Goal: Task Accomplishment & Management: Use online tool/utility

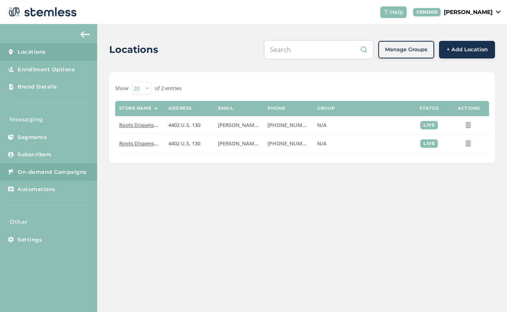
click at [45, 168] on span "On-demand Campaigns" at bounding box center [52, 172] width 69 height 8
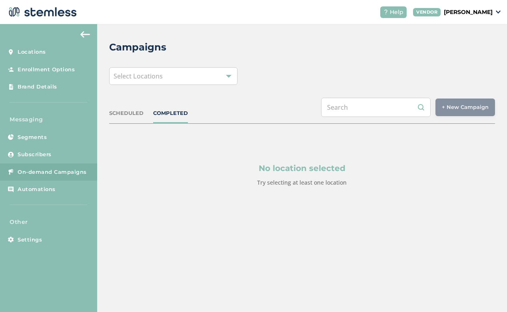
click at [204, 78] on div "Select Locations" at bounding box center [173, 76] width 129 height 18
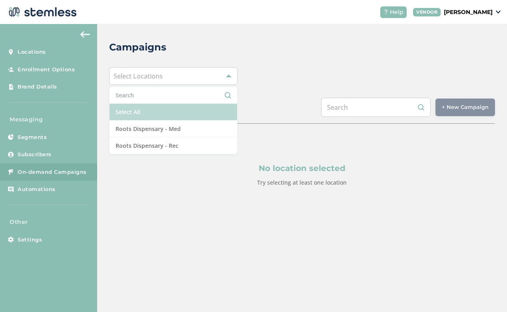
click at [181, 111] on li "Select All" at bounding box center [174, 112] width 128 height 17
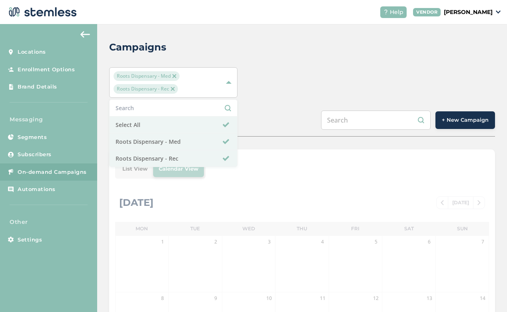
click at [460, 120] on span "+ New Campaign" at bounding box center [465, 120] width 47 height 8
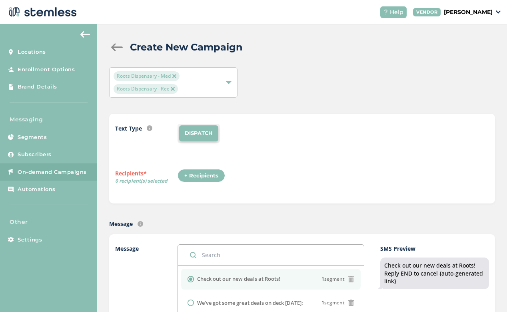
click at [208, 173] on div "+ Recipients" at bounding box center [202, 176] width 48 height 14
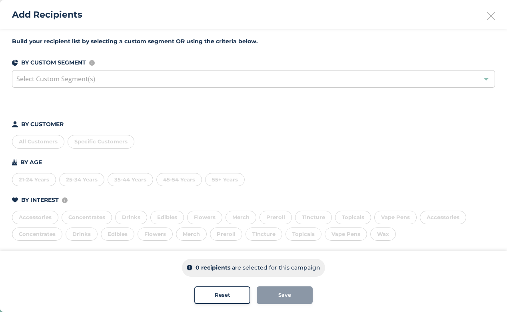
click at [34, 142] on div "All Customers" at bounding box center [38, 142] width 52 height 14
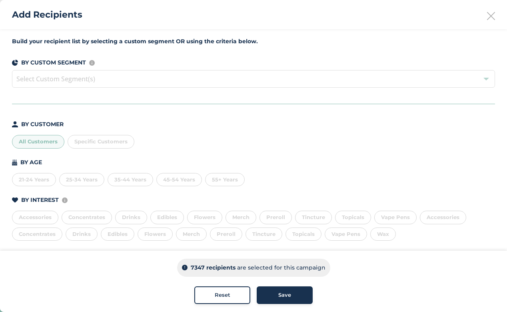
click at [274, 294] on div "Save" at bounding box center [284, 295] width 43 height 8
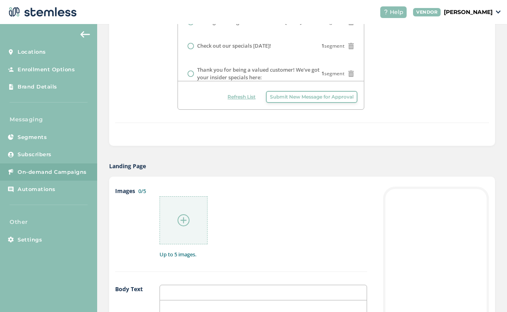
scroll to position [292, 0]
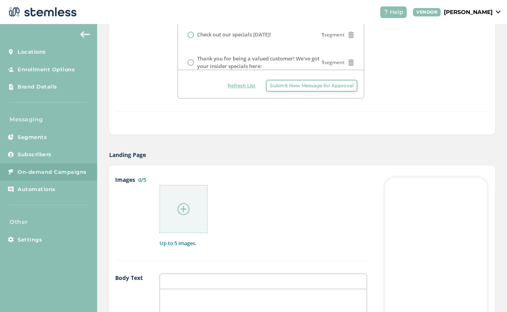
click at [198, 202] on div at bounding box center [184, 209] width 48 height 48
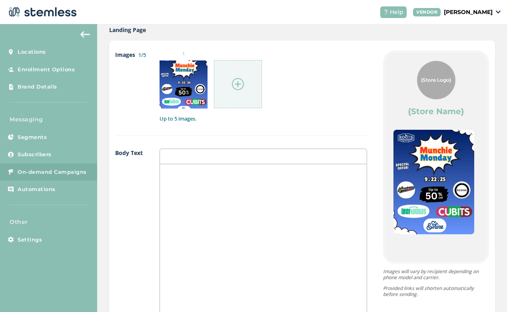
scroll to position [419, 0]
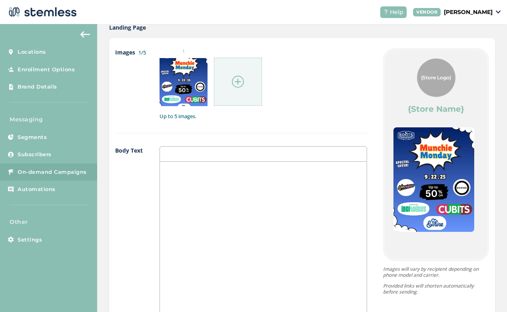
click at [263, 222] on div at bounding box center [263, 242] width 207 height 160
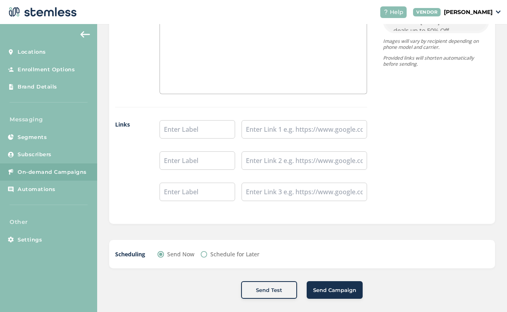
scroll to position [647, 0]
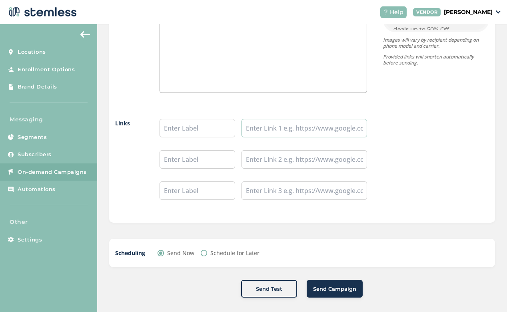
click at [279, 134] on input "text" at bounding box center [305, 128] width 126 height 18
paste input "[URL][DOMAIN_NAME][DATE]"
type input "[URL][DOMAIN_NAME][DATE]"
click at [189, 128] on input "text" at bounding box center [198, 128] width 76 height 18
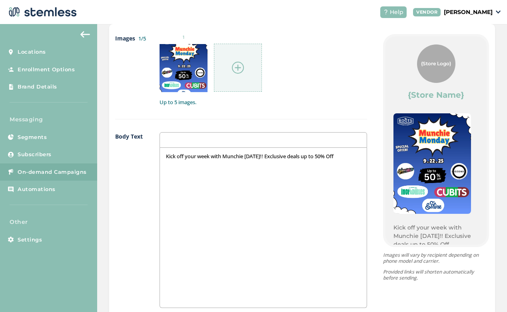
scroll to position [432, 0]
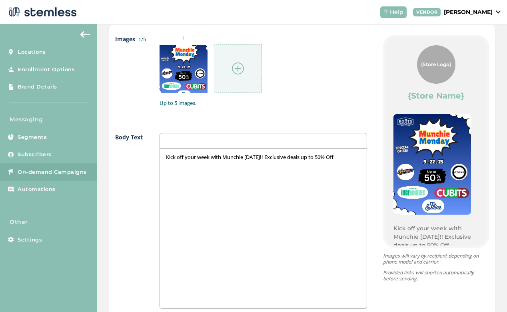
type input "Shop Munchie [DATE]!"
click at [358, 151] on div "Kick off your week with Munchie [DATE]!! Exclusive deals up to 50% Off" at bounding box center [263, 228] width 207 height 160
drag, startPoint x: 353, startPoint y: 156, endPoint x: 354, endPoint y: 160, distance: 4.3
click at [354, 160] on div "Kick off your week with Munchie [DATE]!! Exclusive deals up to 50% Off" at bounding box center [263, 228] width 207 height 160
click at [354, 155] on p "Kick off your week with Munchie [DATE]!! Exclusive deals up to 50% Off" at bounding box center [263, 156] width 195 height 7
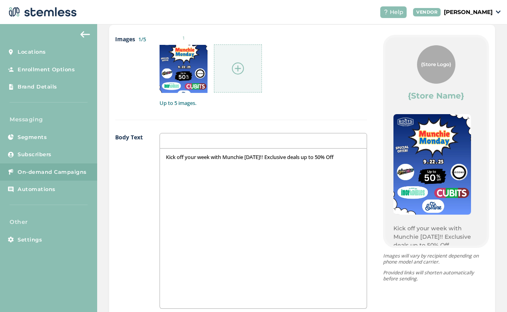
drag, startPoint x: 348, startPoint y: 157, endPoint x: 271, endPoint y: 156, distance: 76.4
click at [271, 156] on p "Kick off your week with Munchie [DATE]!! Exclusive deals up to 50% Off" at bounding box center [263, 156] width 195 height 7
click at [304, 157] on p "Kick off your week with Munchie [DATE]!! Up to 50% off [DATE] only!" at bounding box center [263, 156] width 195 height 7
click at [366, 179] on div "Kick off your week with Munchie [DATE]!! Up to 50% off. [DATE] only!" at bounding box center [263, 228] width 207 height 160
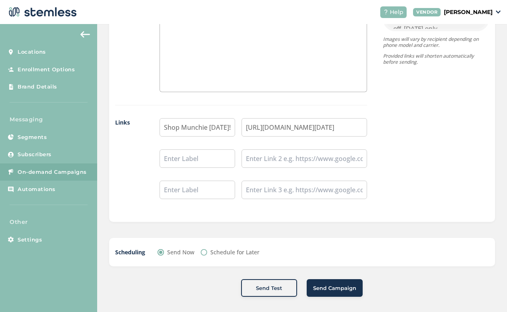
scroll to position [648, 0]
click at [341, 290] on span "Send Campaign" at bounding box center [334, 288] width 43 height 8
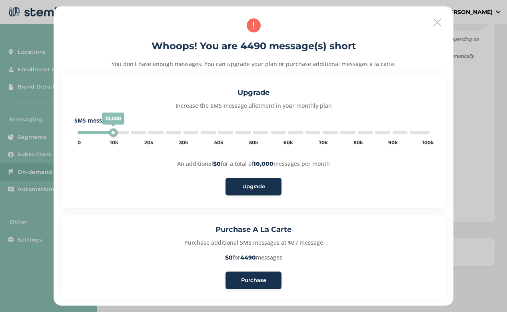
type input "90000"
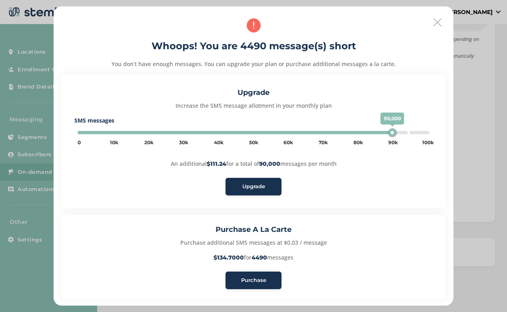
click at [253, 186] on span "Upgrade" at bounding box center [253, 186] width 23 height 8
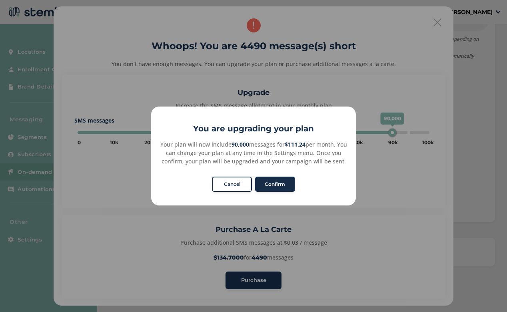
click at [276, 181] on button "Confirm" at bounding box center [275, 183] width 40 height 15
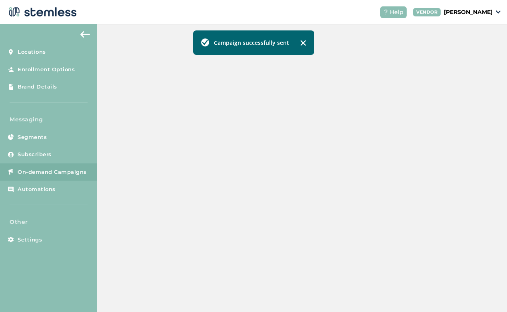
scroll to position [232, 0]
